Goal: Use online tool/utility

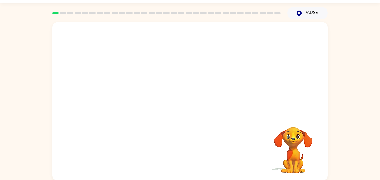
scroll to position [16, 0]
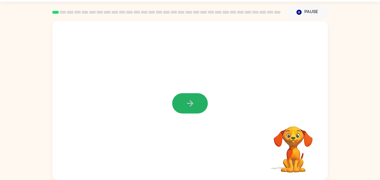
click at [188, 104] on icon "button" at bounding box center [190, 103] width 10 height 10
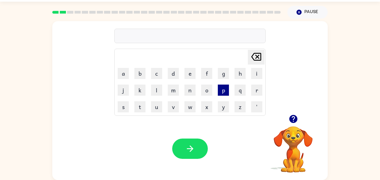
click at [221, 90] on button "p" at bounding box center [223, 90] width 11 height 11
click at [123, 73] on button "a" at bounding box center [123, 73] width 11 height 11
click at [186, 109] on button "w" at bounding box center [189, 106] width 11 height 11
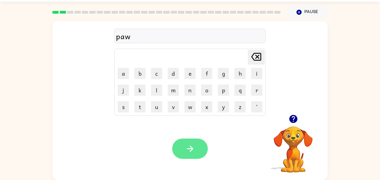
click at [186, 151] on icon "button" at bounding box center [190, 149] width 10 height 10
click at [196, 144] on button "button" at bounding box center [190, 149] width 36 height 20
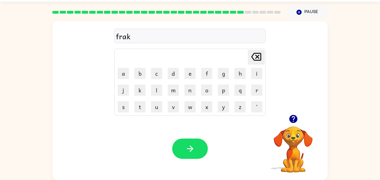
click at [118, 36] on div "frak" at bounding box center [190, 36] width 148 height 12
click at [294, 117] on icon "button" at bounding box center [294, 119] width 10 height 10
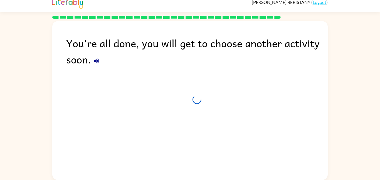
scroll to position [6, 0]
click at [96, 59] on icon "button" at bounding box center [96, 61] width 7 height 7
